Goal: Information Seeking & Learning: Learn about a topic

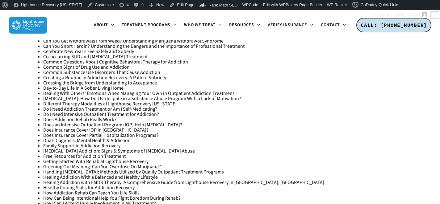
scroll to position [354, 0]
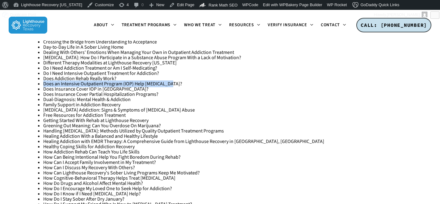
click at [172, 83] on li "Does an Intensive Outpatient Program (IOP) Help [MEDICAL_DATA]?" at bounding box center [224, 84] width 363 height 5
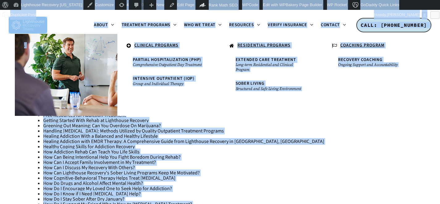
click at [248, 164] on li "How Can I Accept Family Involvement in My Treatment?" at bounding box center [224, 162] width 363 height 5
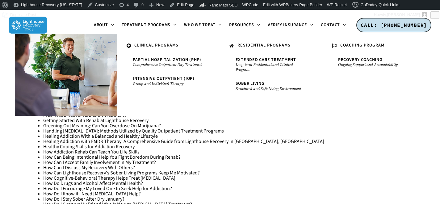
click at [225, 180] on li "How Cognitive-Behavioral Therapy Helps Treat Anxiety Disorders" at bounding box center [224, 178] width 363 height 5
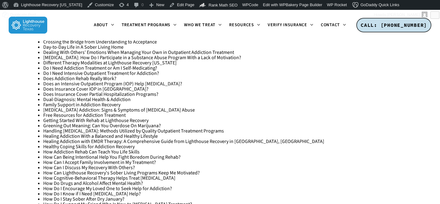
click at [110, 84] on link "Does an Intensive Outpatient Program (IOP) Help [MEDICAL_DATA]?" at bounding box center [112, 84] width 139 height 7
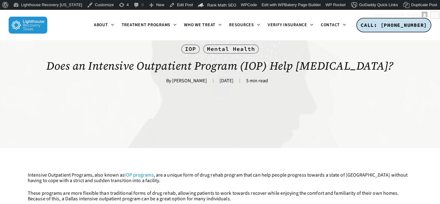
scroll to position [62, 0]
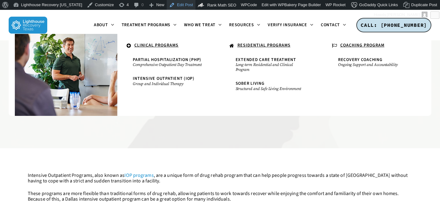
click at [172, 4] on link "Edit Post" at bounding box center [181, 5] width 29 height 10
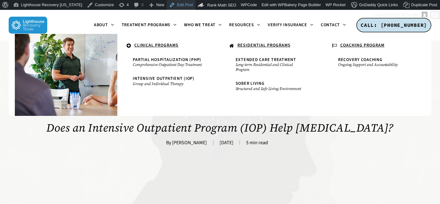
click at [178, 8] on link "Edit Post" at bounding box center [181, 5] width 29 height 10
